Goal: Transaction & Acquisition: Obtain resource

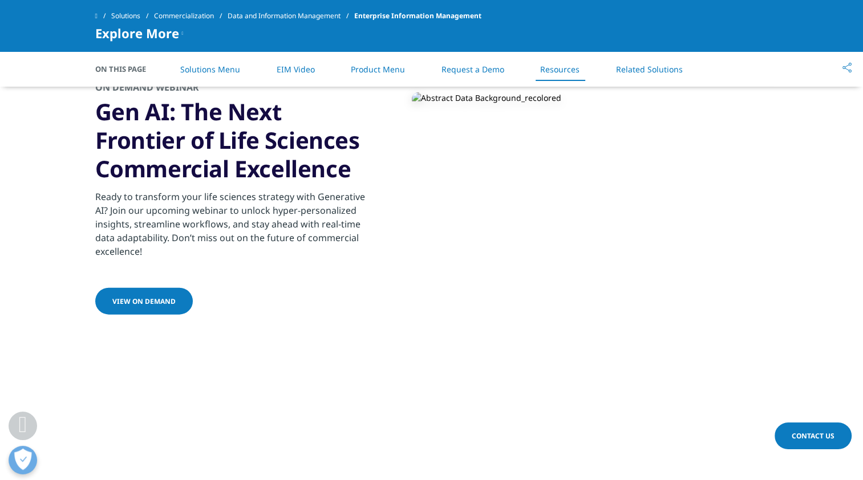
scroll to position [2553, 0]
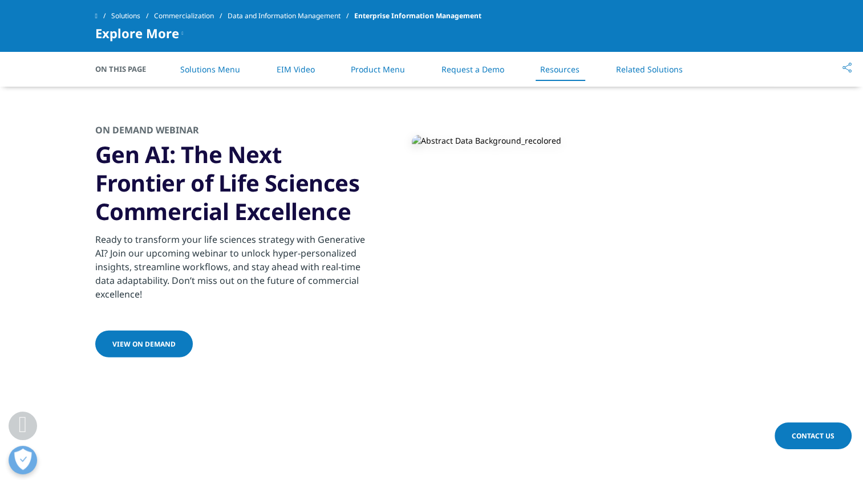
click at [156, 339] on span "VIEW ON DEMAND" at bounding box center [143, 344] width 63 height 10
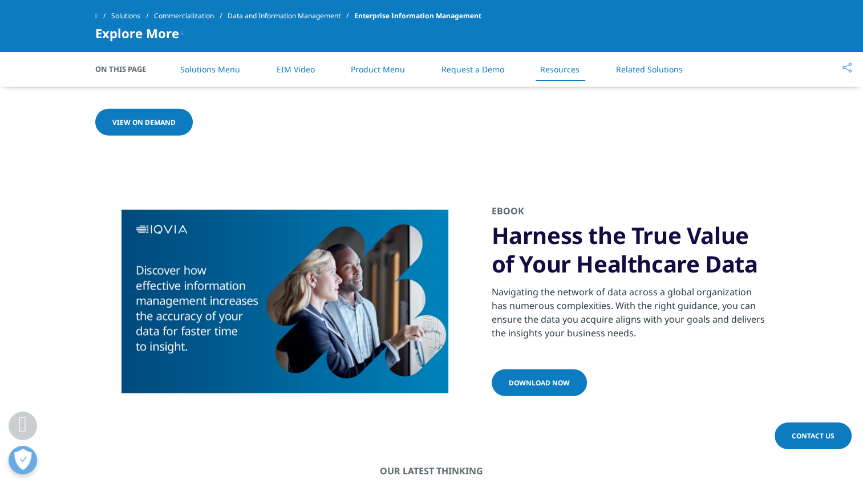
scroll to position [2830, 0]
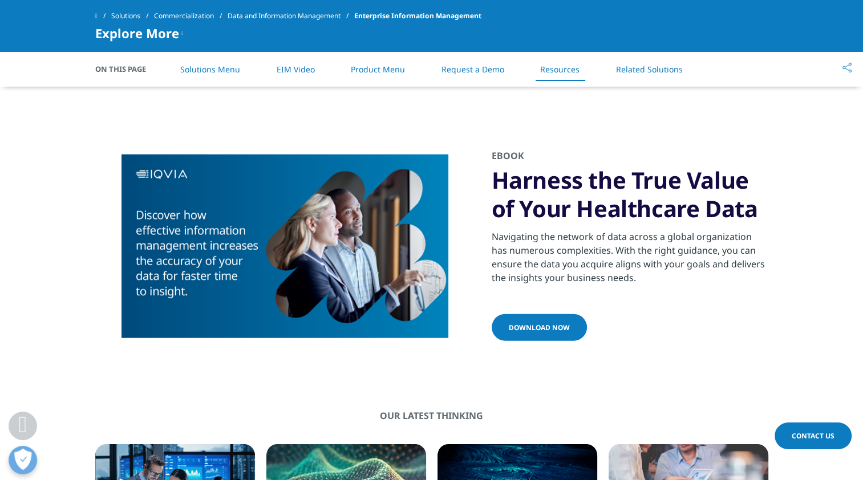
click at [559, 330] on span "DOWNLOAD NOW" at bounding box center [539, 328] width 61 height 10
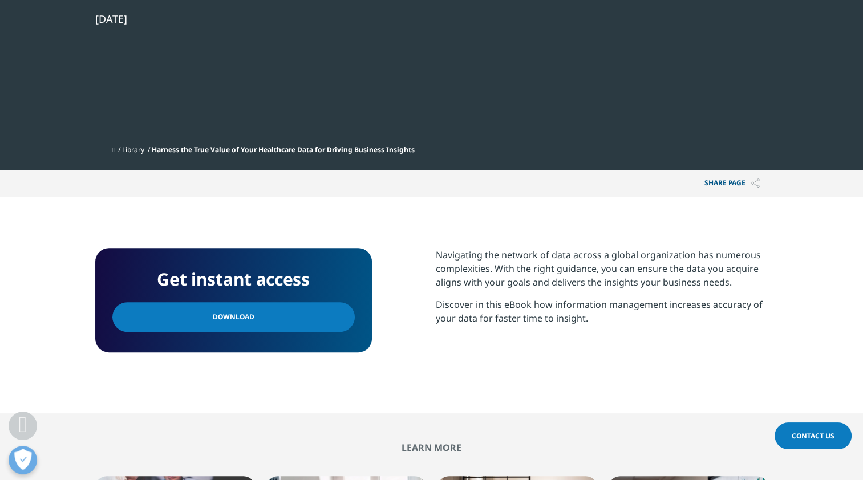
scroll to position [355, 0]
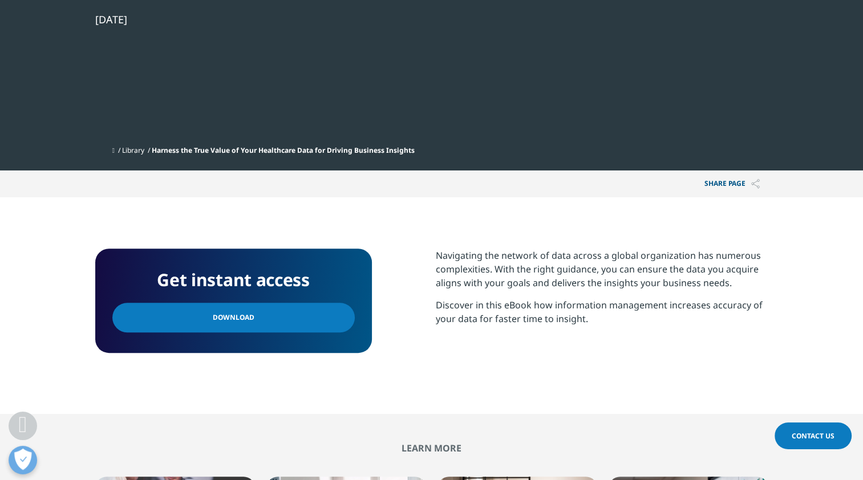
click at [323, 323] on link "Download" at bounding box center [233, 318] width 242 height 30
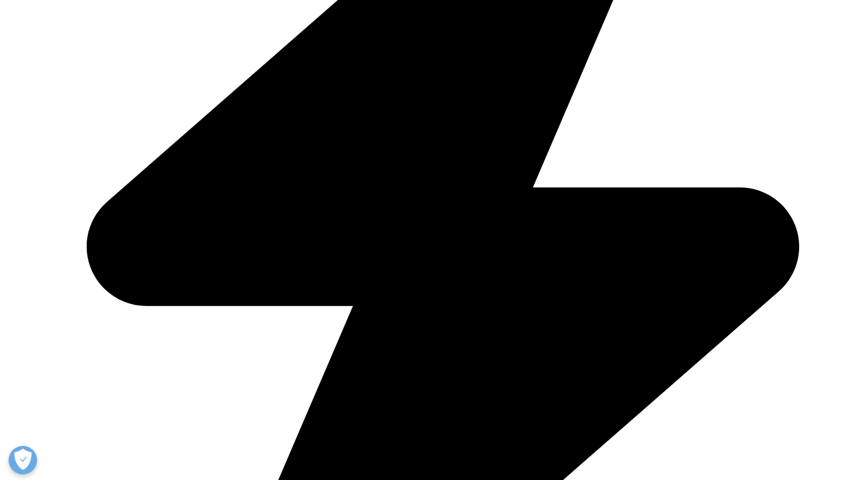
scroll to position [825, 0]
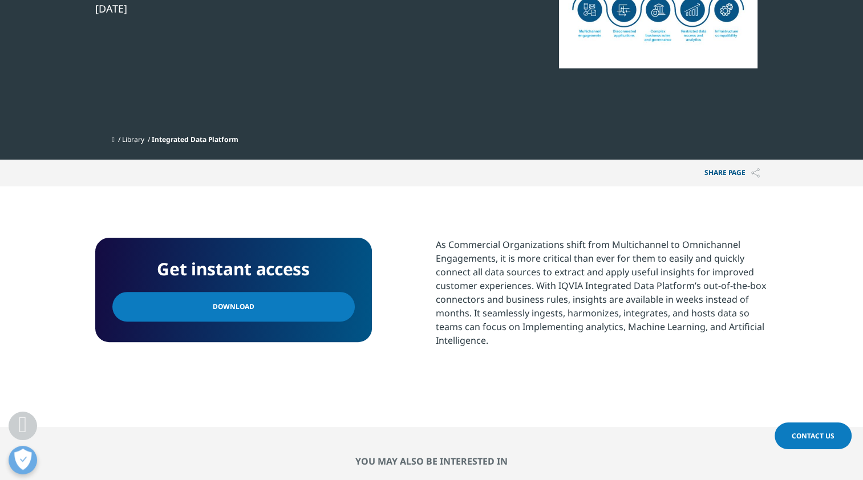
scroll to position [313, 0]
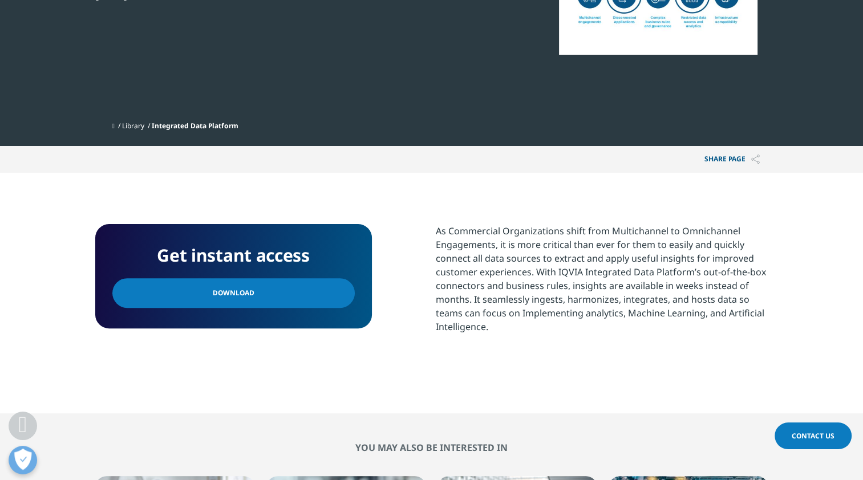
click at [321, 285] on link "Download" at bounding box center [233, 293] width 242 height 30
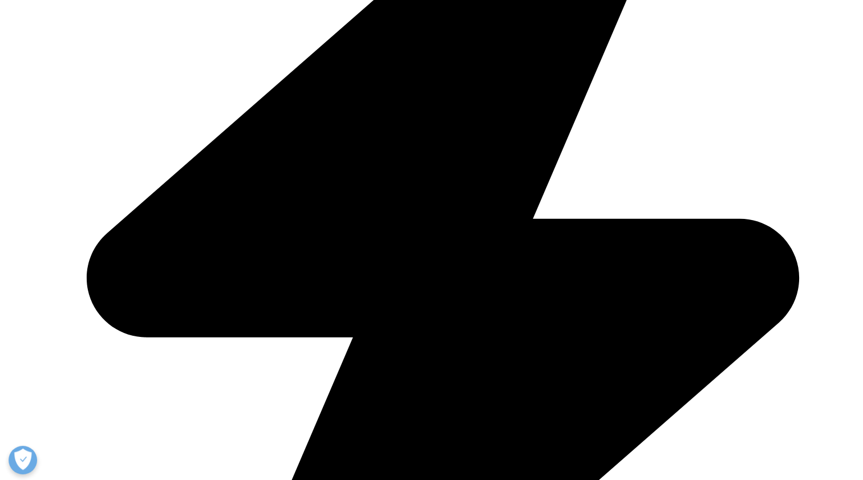
scroll to position [472, 0]
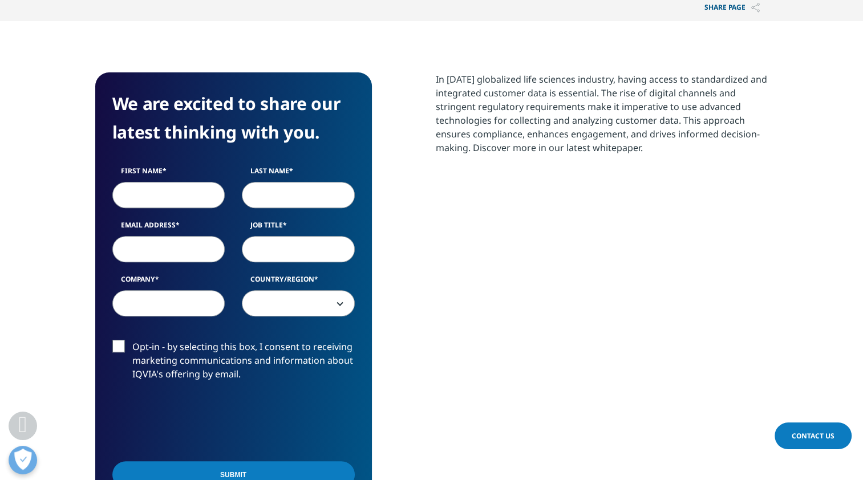
scroll to position [464, 0]
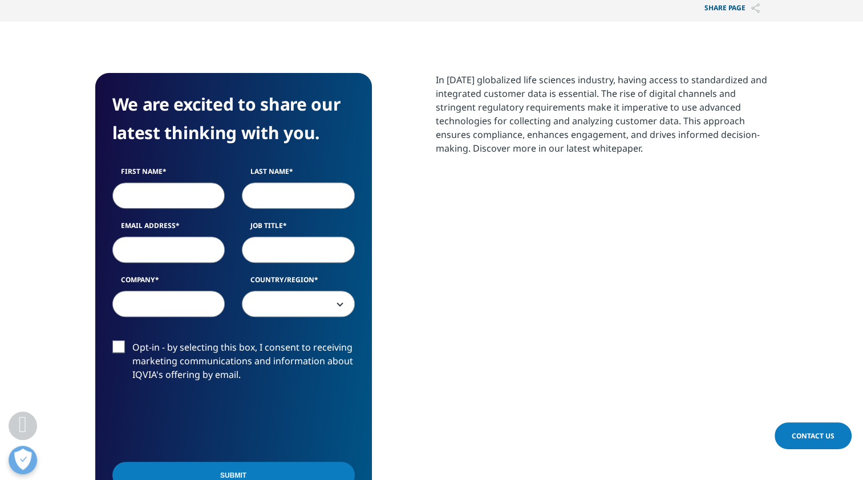
click at [169, 194] on input "First Name" at bounding box center [168, 196] width 113 height 26
type input "[PERSON_NAME]"
type input "[EMAIL_ADDRESS][DOMAIN_NAME]"
type input "no"
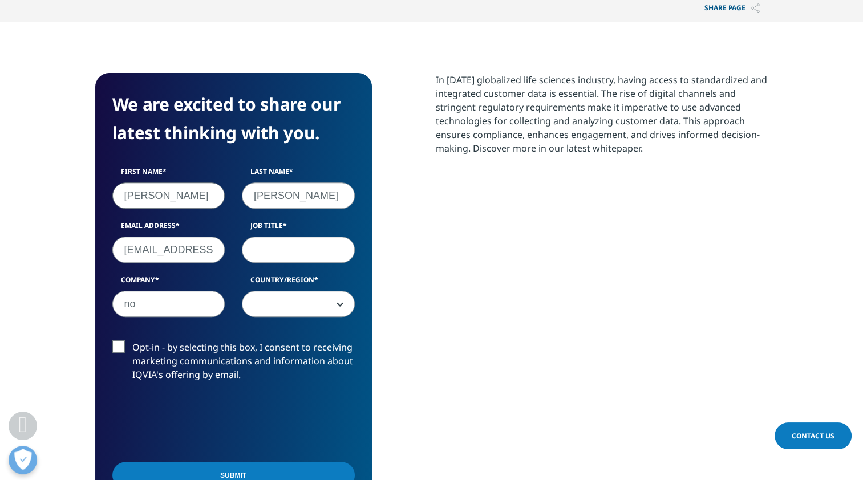
select select "[GEOGRAPHIC_DATA]"
drag, startPoint x: 145, startPoint y: 308, endPoint x: 131, endPoint y: 307, distance: 14.9
click at [131, 307] on input "no" at bounding box center [168, 304] width 113 height 26
type input "n"
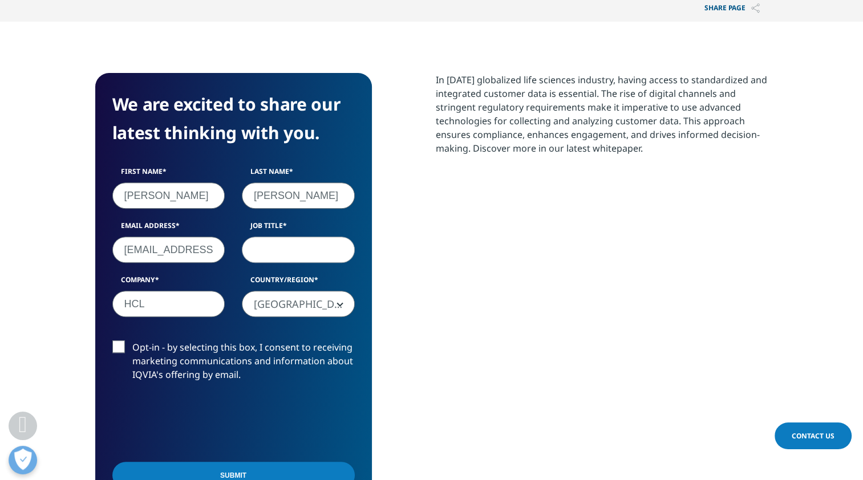
type input "HCL Tech"
click at [268, 256] on input "Job Title" at bounding box center [298, 250] width 113 height 26
type input "VP"
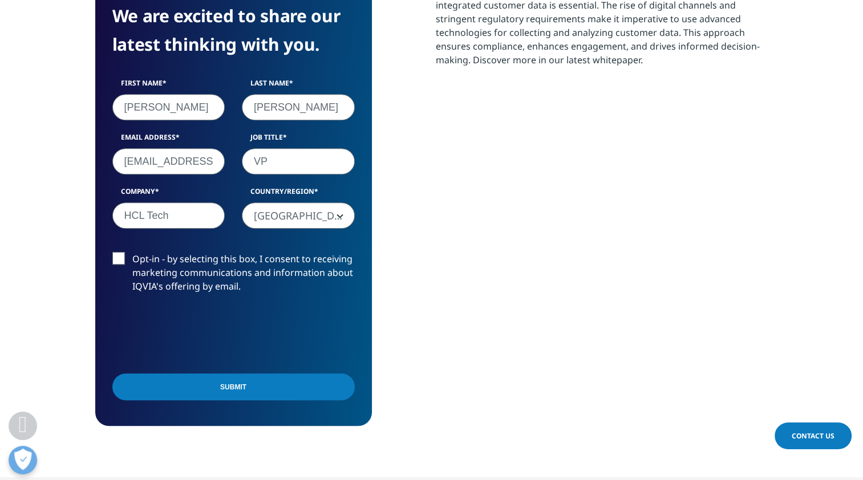
scroll to position [553, 0]
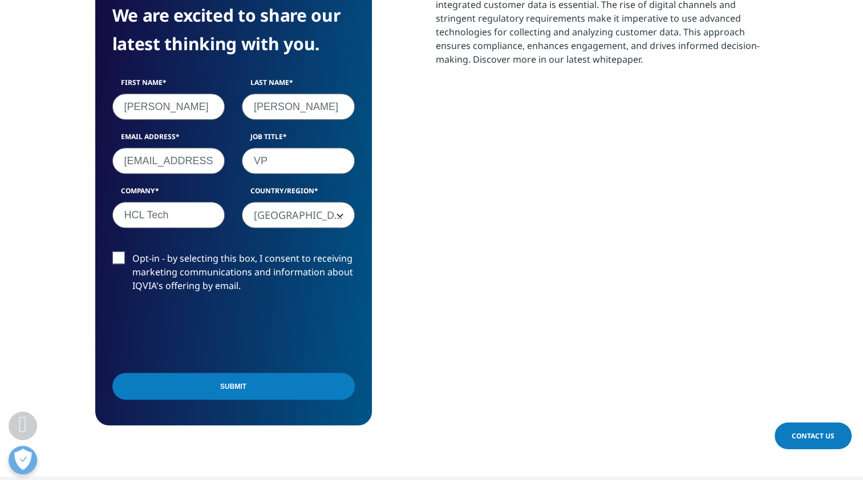
click at [272, 387] on input "Submit" at bounding box center [233, 386] width 242 height 27
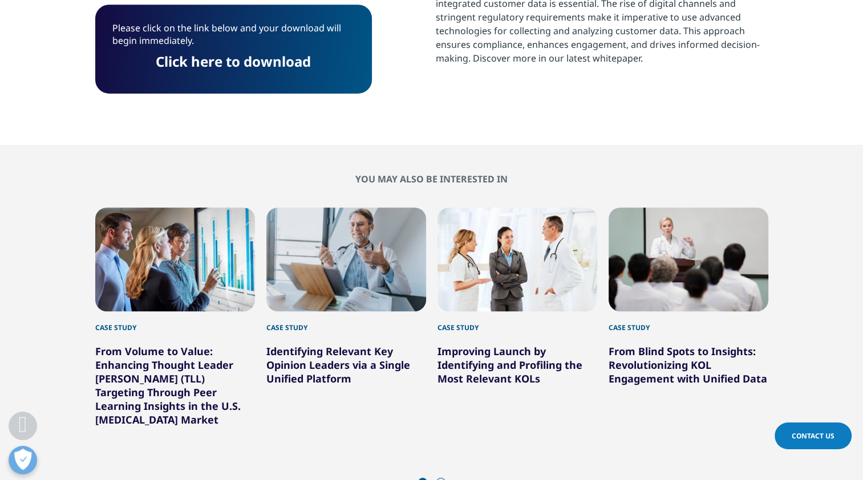
scroll to position [6, 6]
click at [282, 63] on link "Click here to download" at bounding box center [233, 61] width 155 height 19
